Goal: Find specific page/section: Find specific page/section

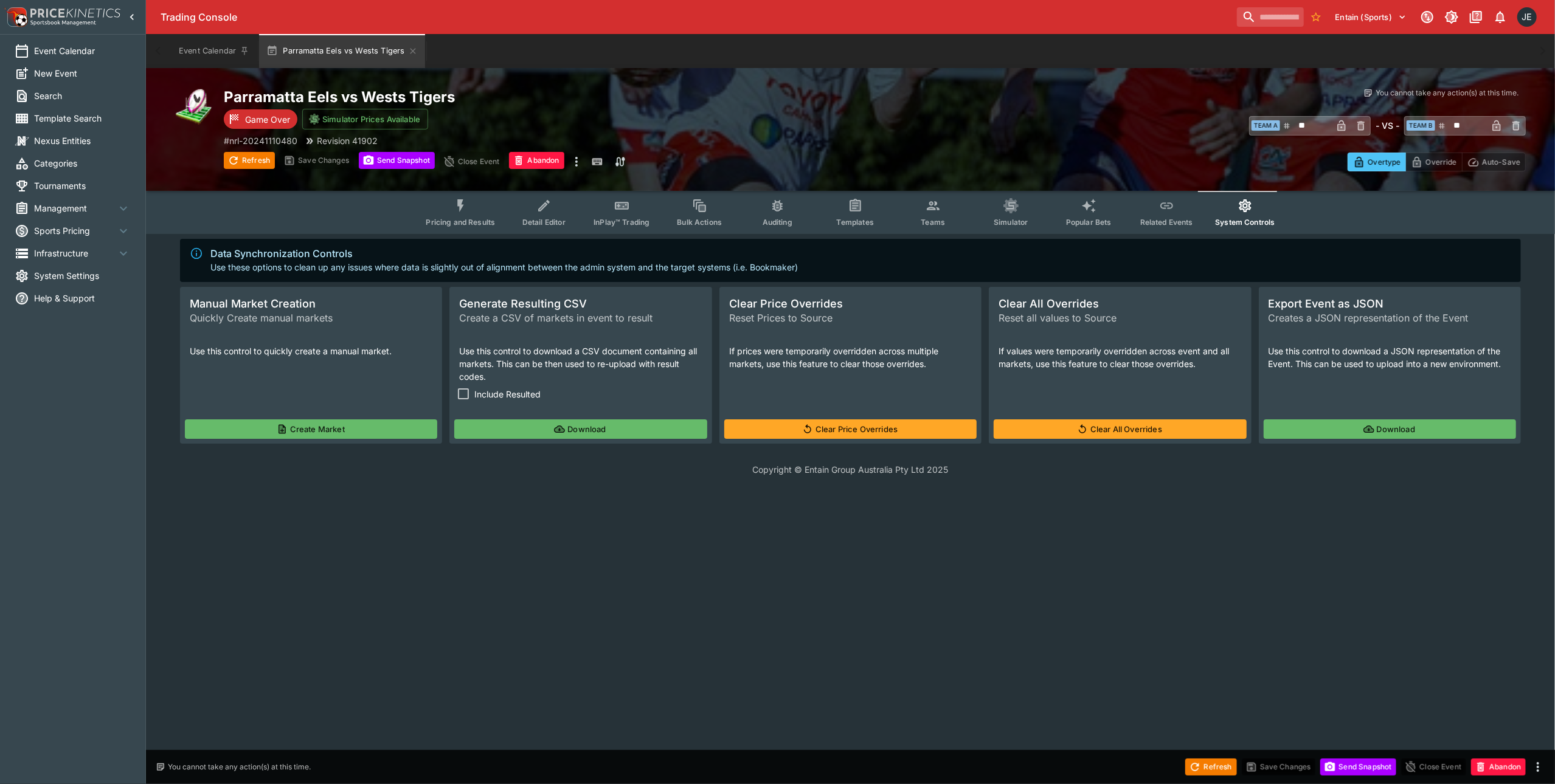
click at [66, 212] on span "Management" at bounding box center [75, 208] width 82 height 13
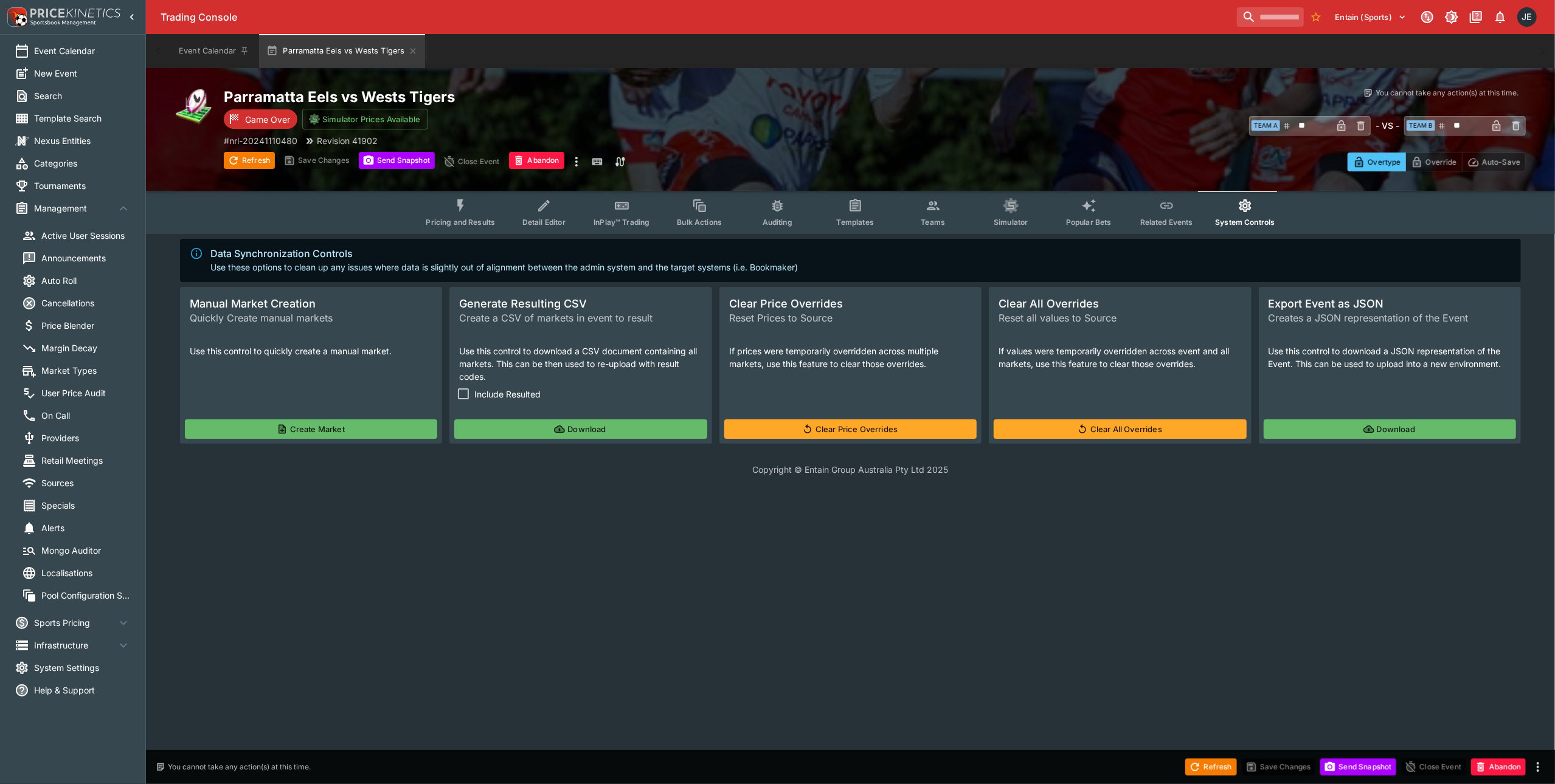
click at [72, 368] on span "Market Types" at bounding box center [86, 370] width 90 height 13
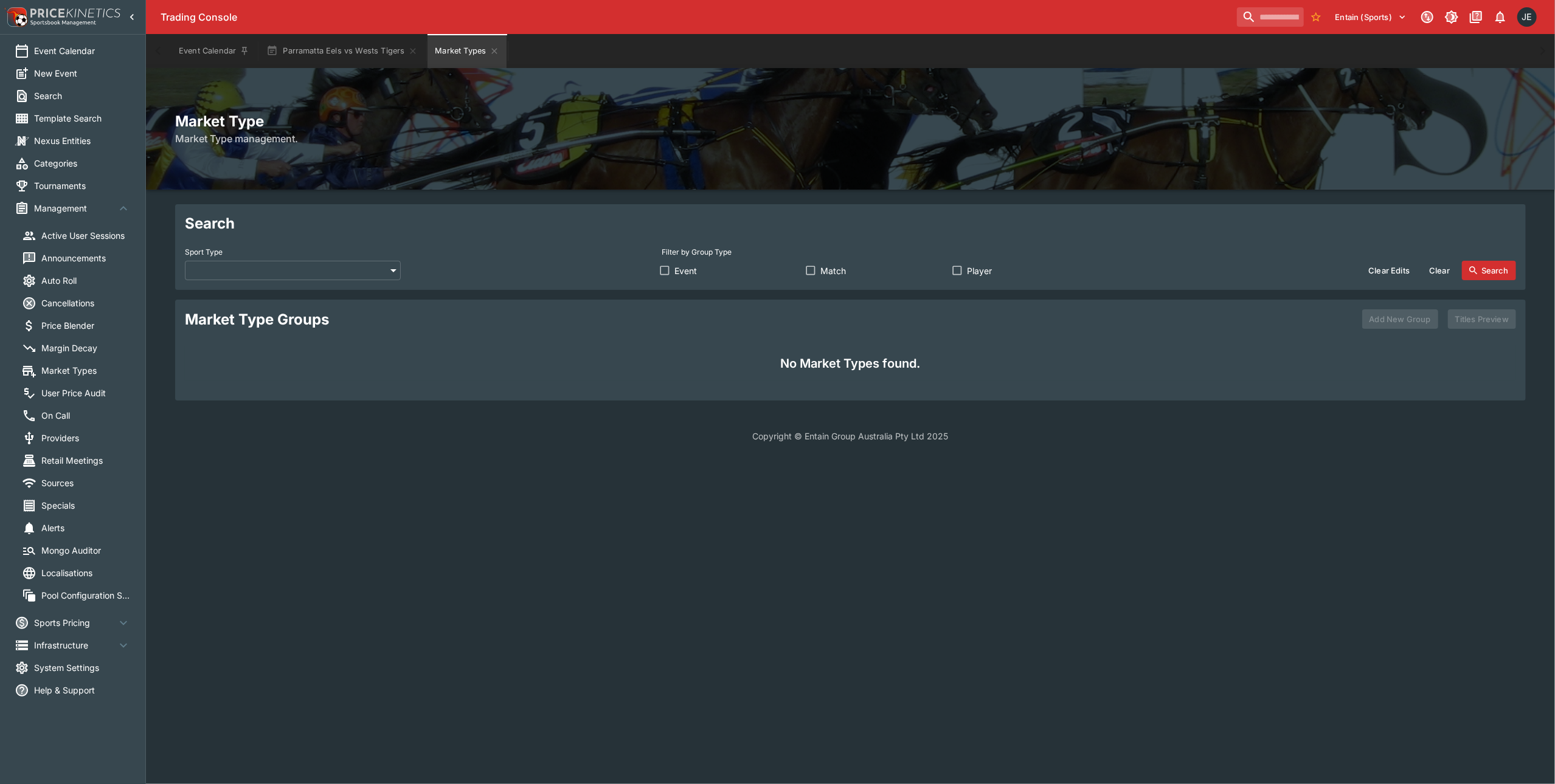
click at [368, 272] on body "Trading Console Entain (Sports) 1 JE Event Calendar New Event Search Template S…" at bounding box center [778, 229] width 1555 height 457
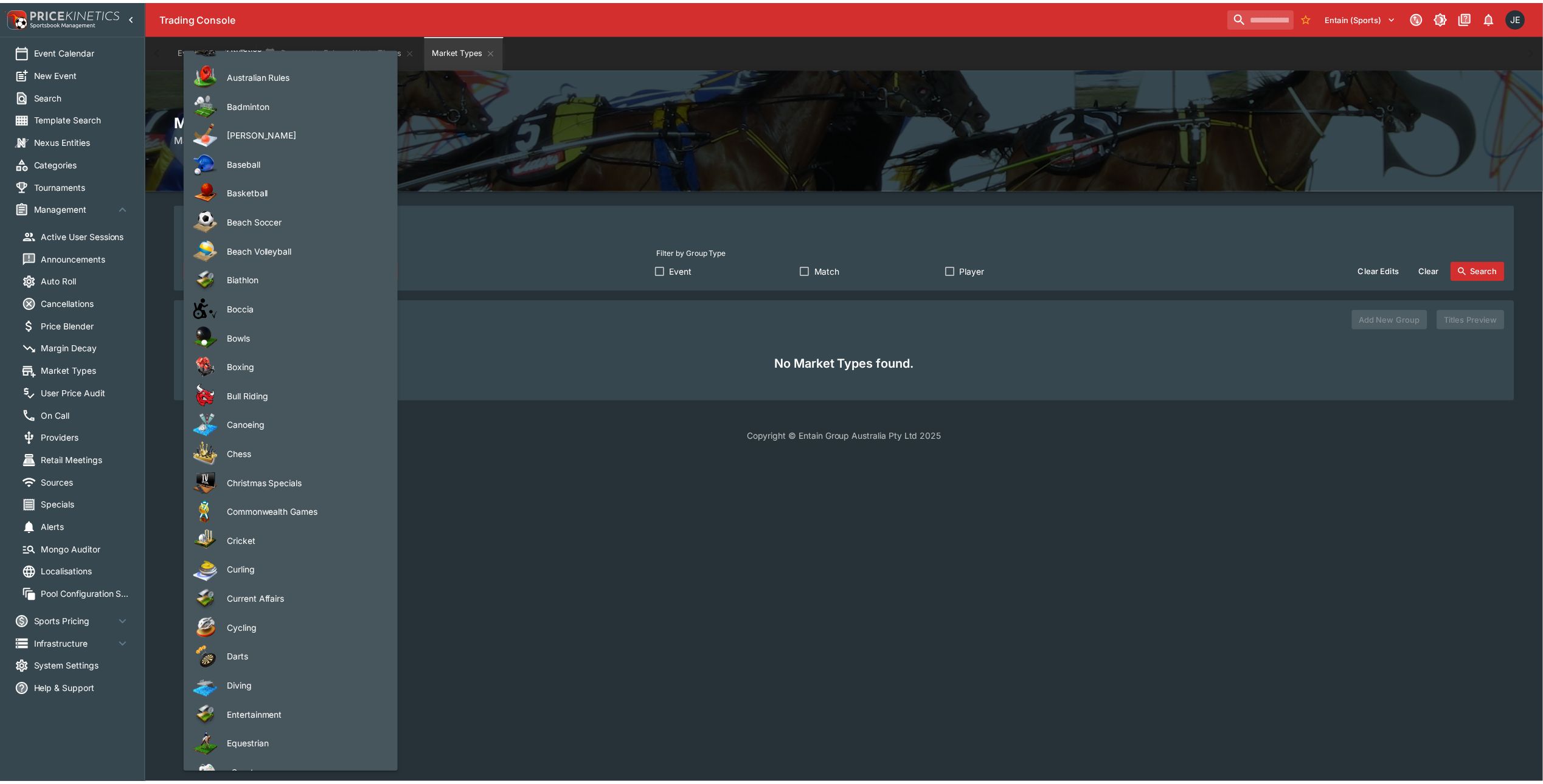
scroll to position [81, 0]
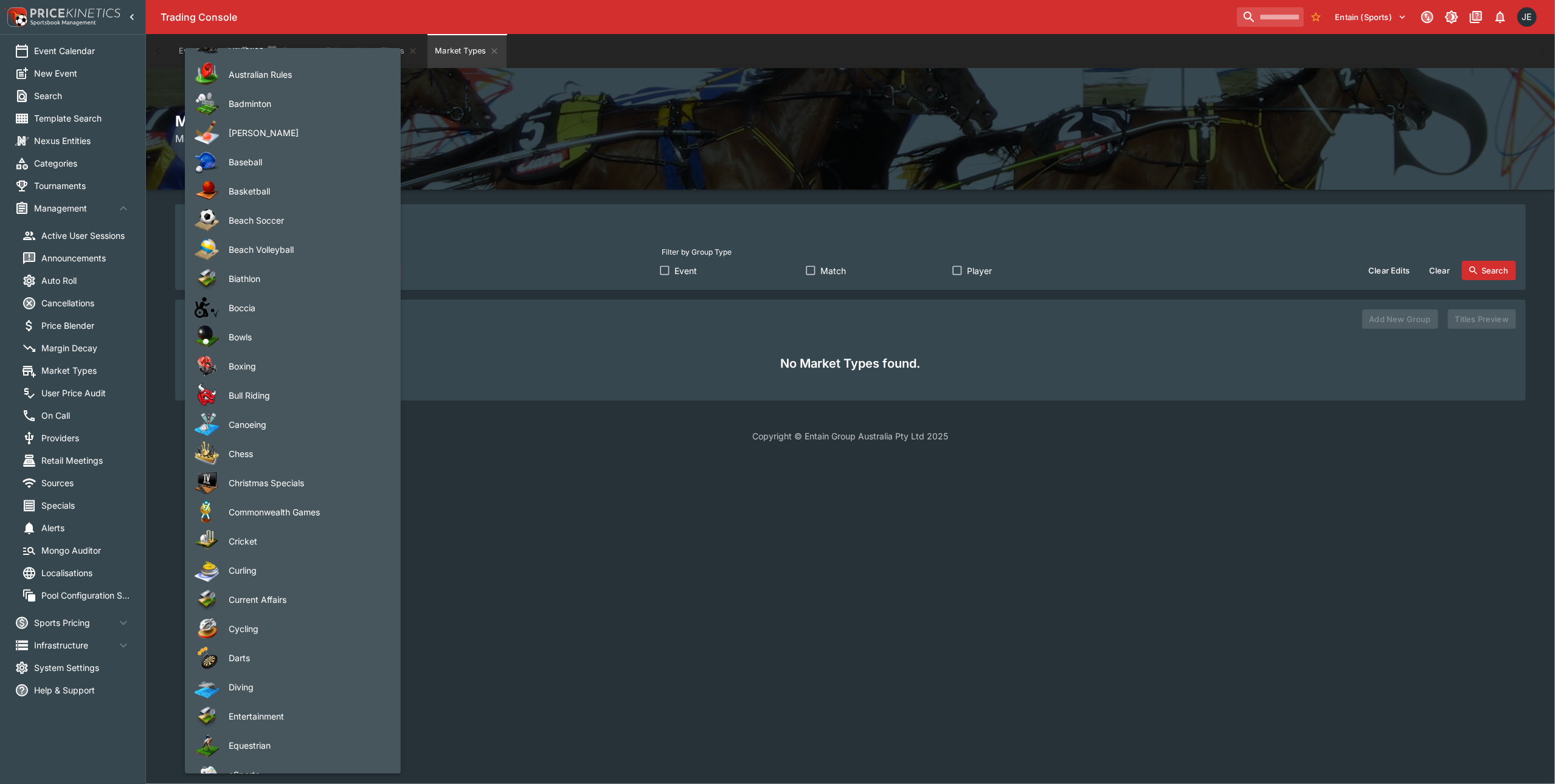
click at [305, 546] on span "Cricket" at bounding box center [305, 542] width 153 height 13
type input "*******"
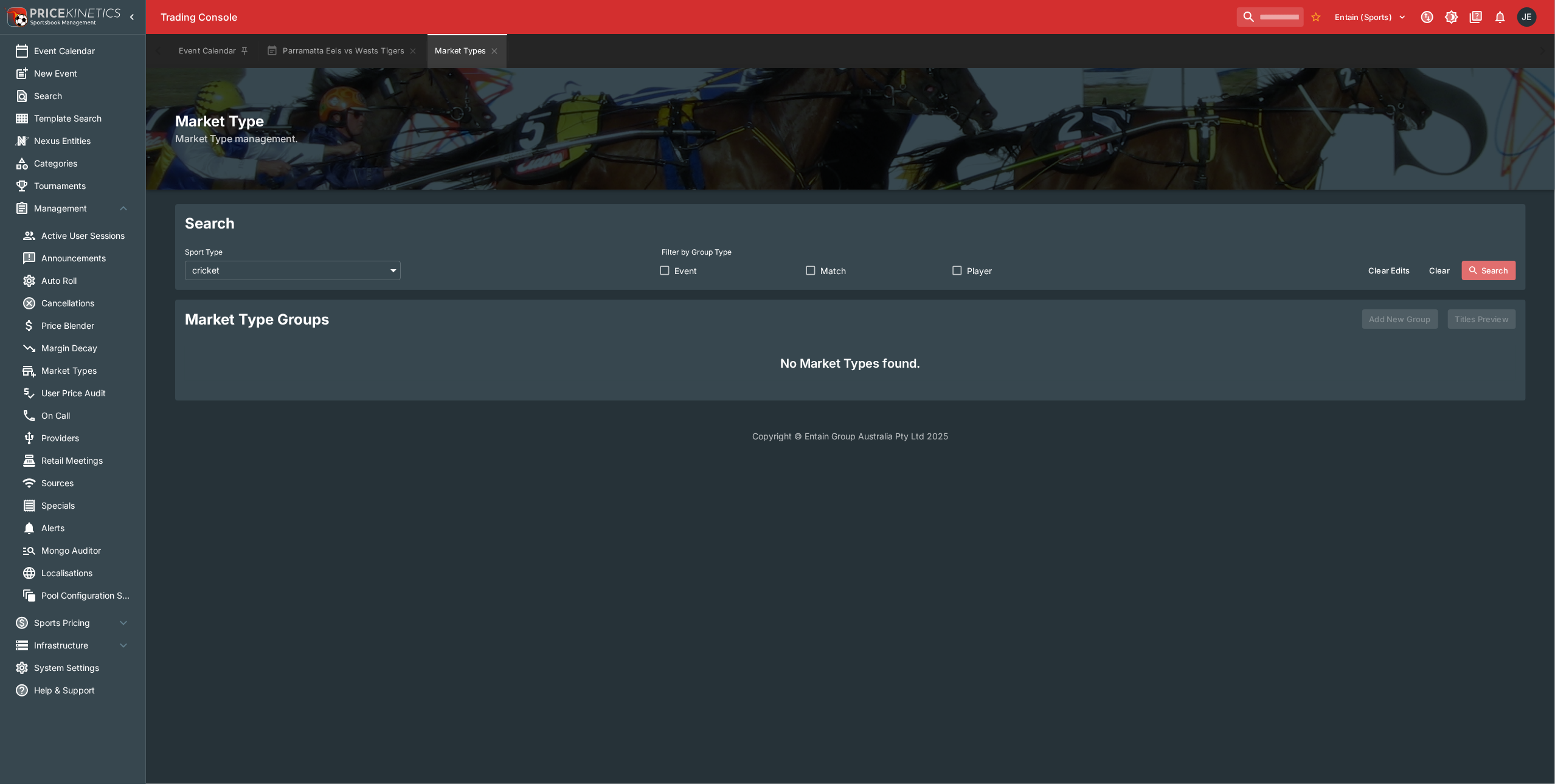
click at [1499, 267] on button "Search" at bounding box center [1488, 270] width 54 height 20
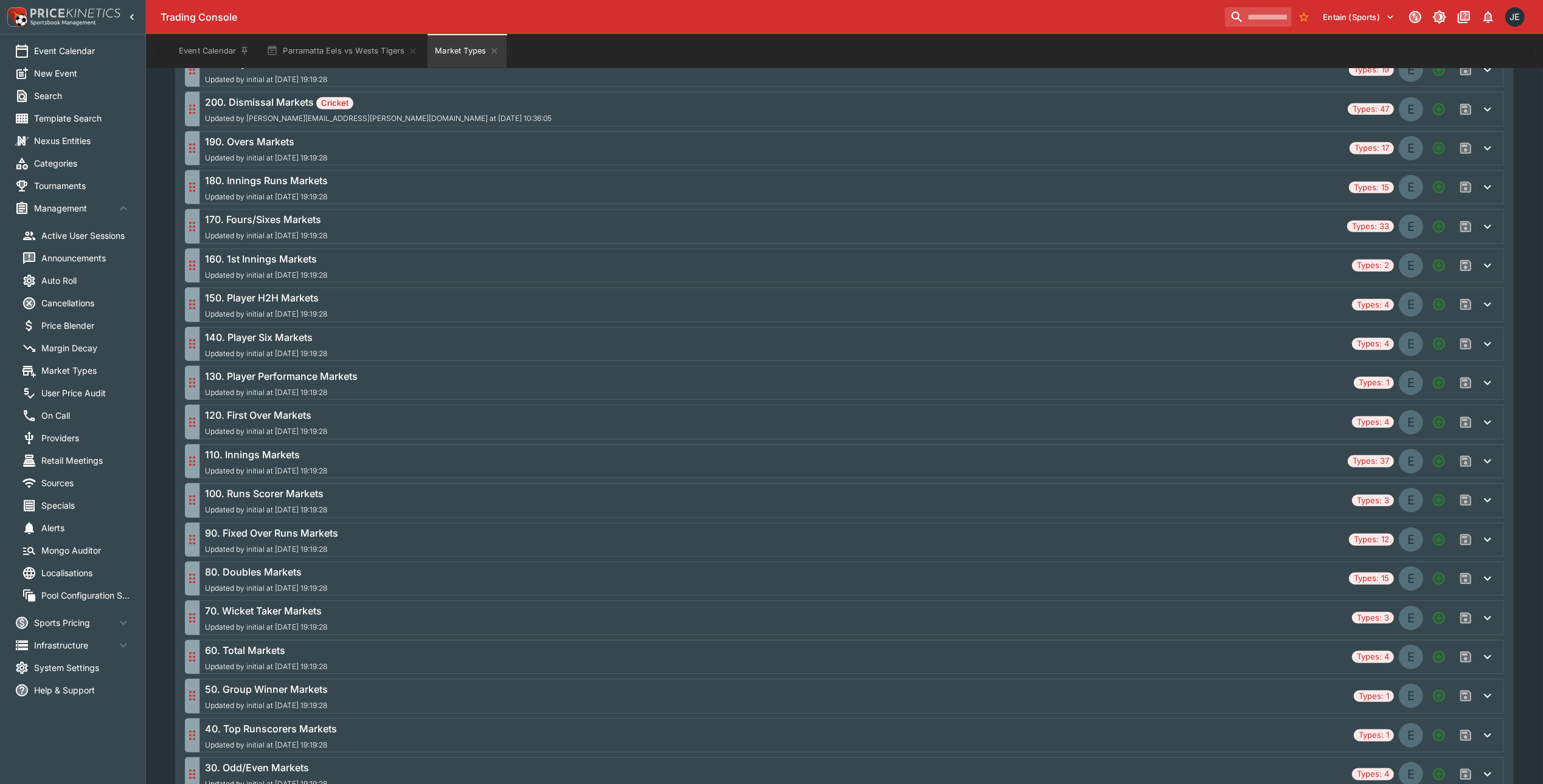
scroll to position [942, 0]
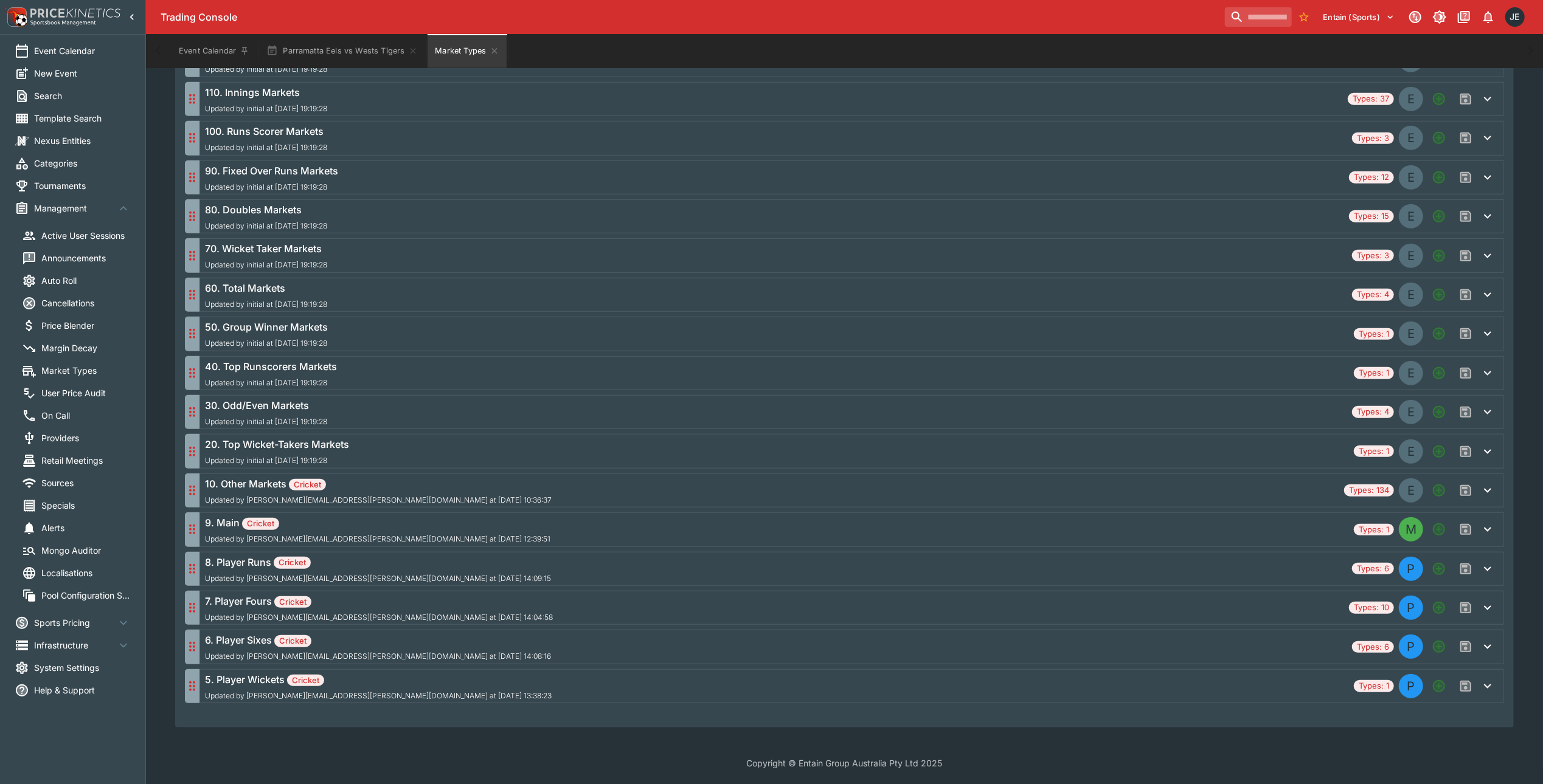
click at [232, 487] on h6 "10. Other Markets Cricket" at bounding box center [378, 484] width 346 height 14
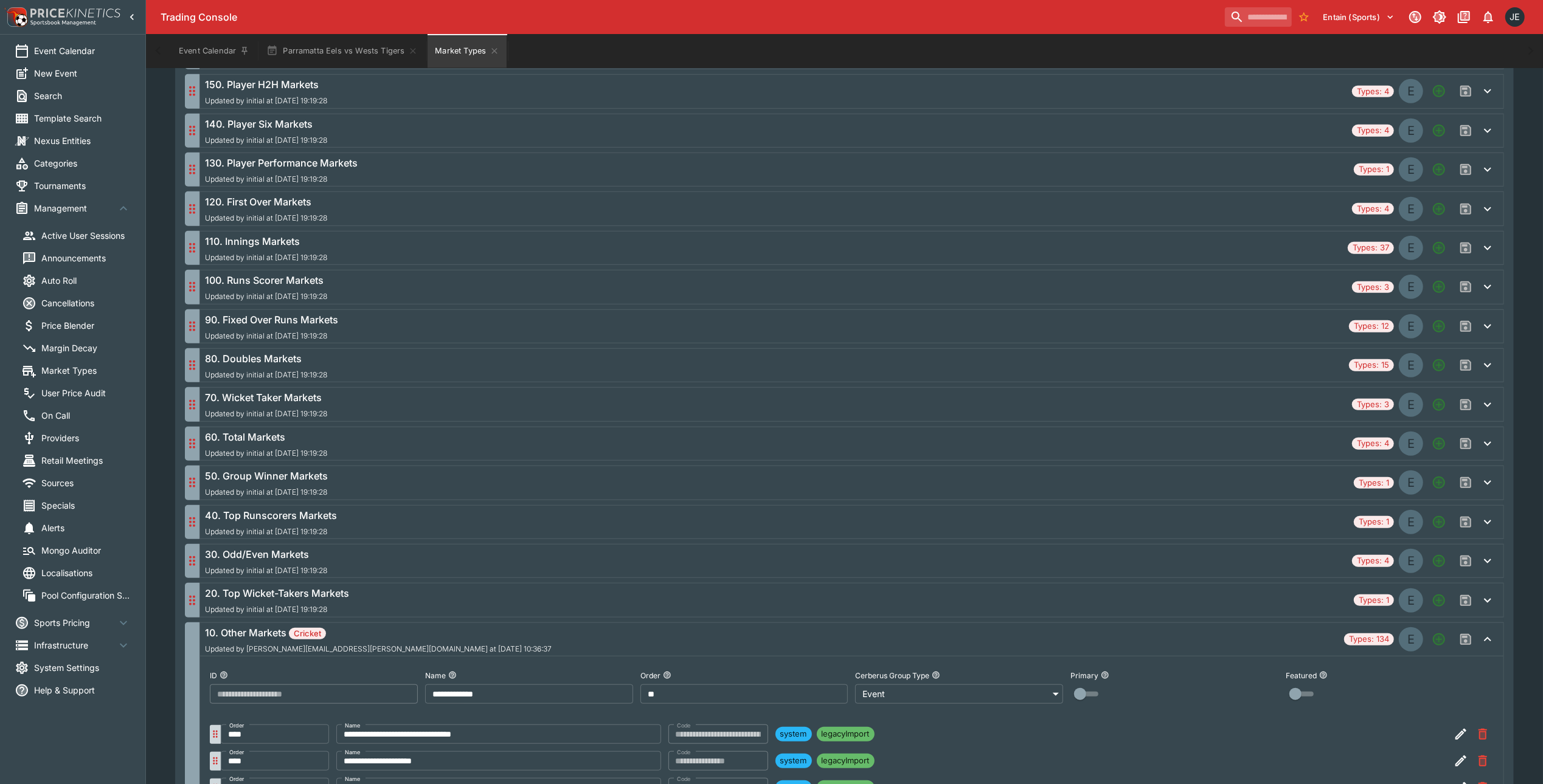
scroll to position [132, 0]
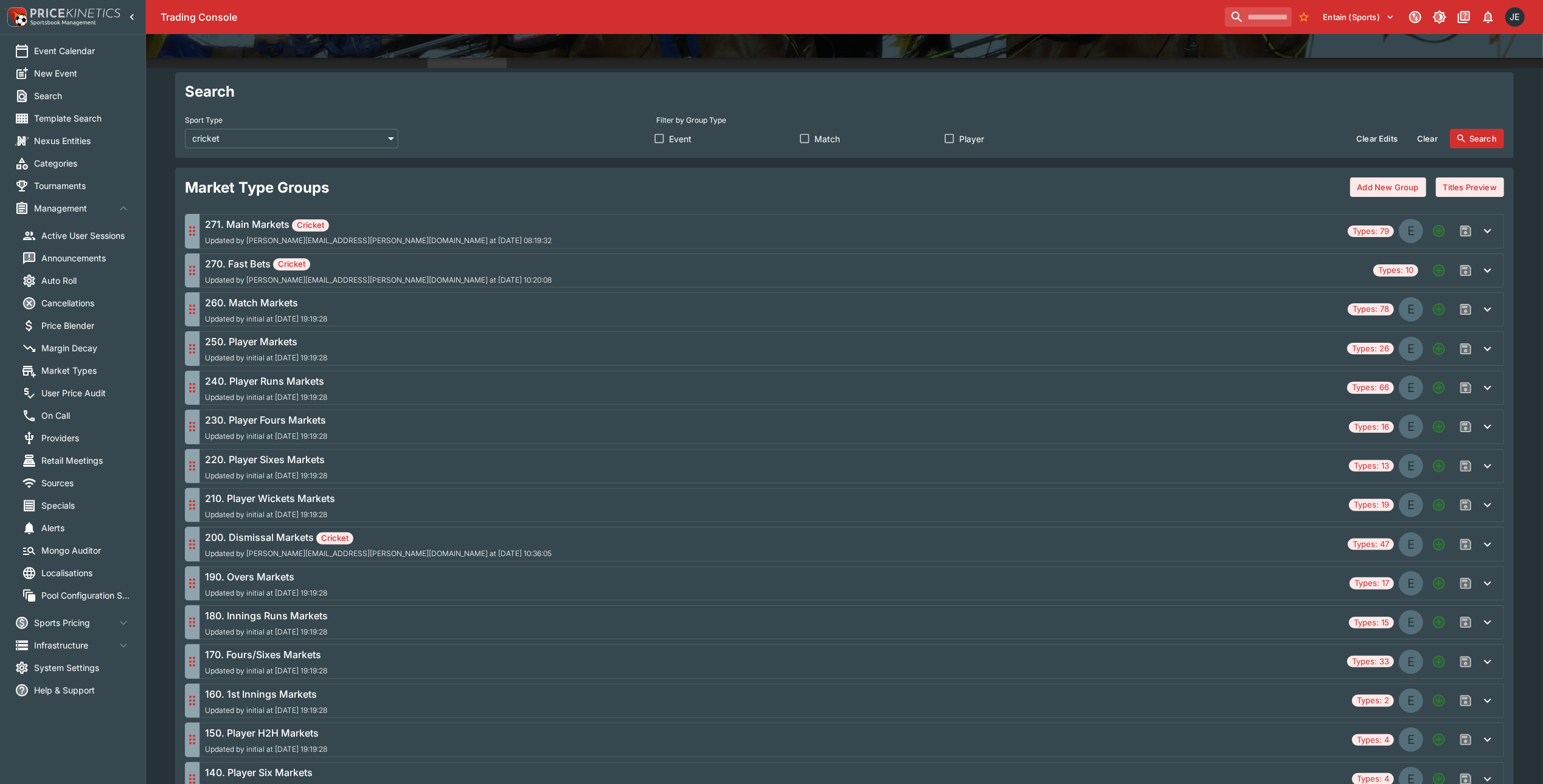
click at [405, 237] on span "Updated by [PERSON_NAME][EMAIL_ADDRESS][PERSON_NAME][DOMAIN_NAME] at [DATE] 08:…" at bounding box center [378, 240] width 346 height 8
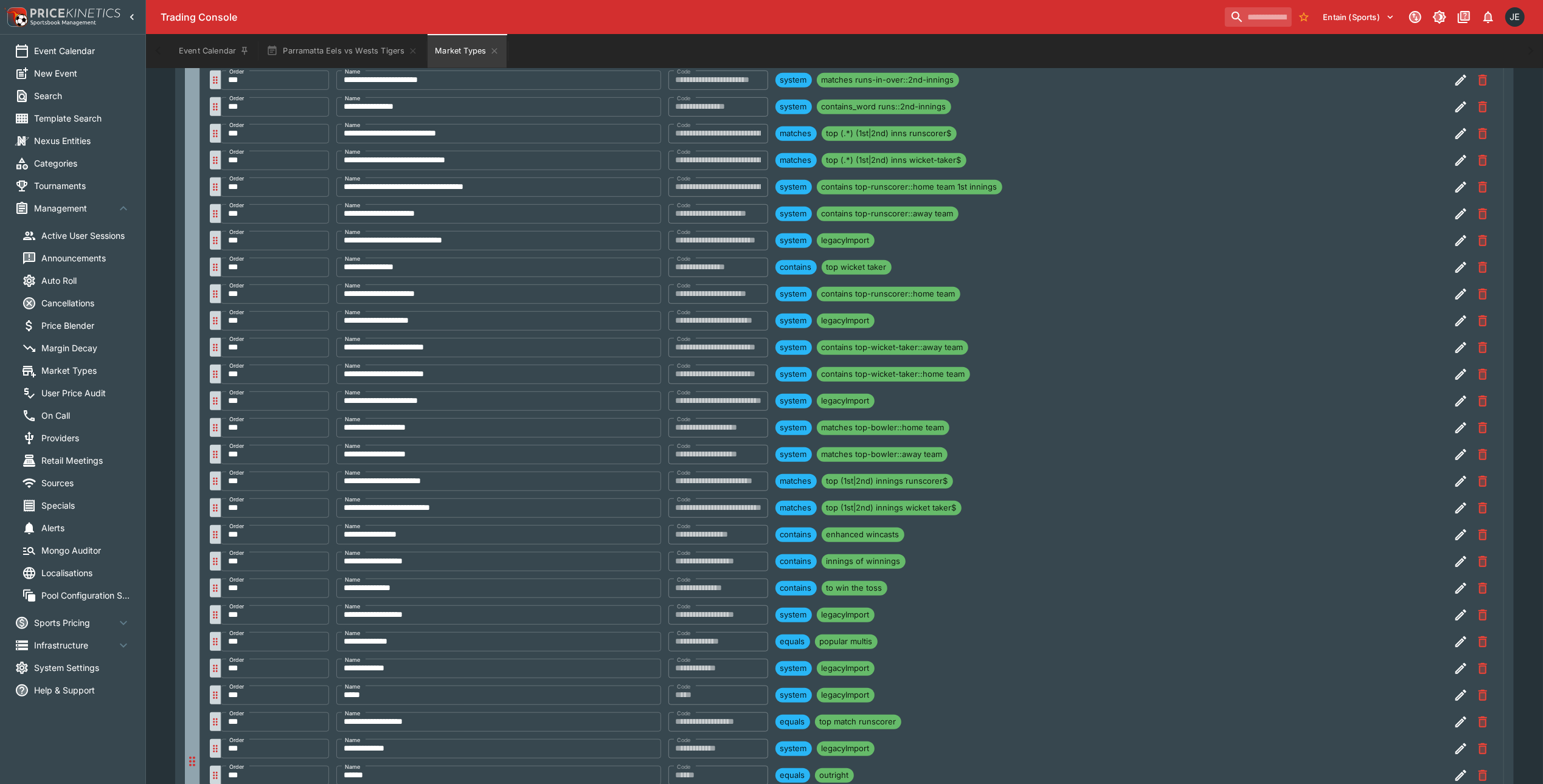
scroll to position [375, 0]
